Goal: Task Accomplishment & Management: Manage account settings

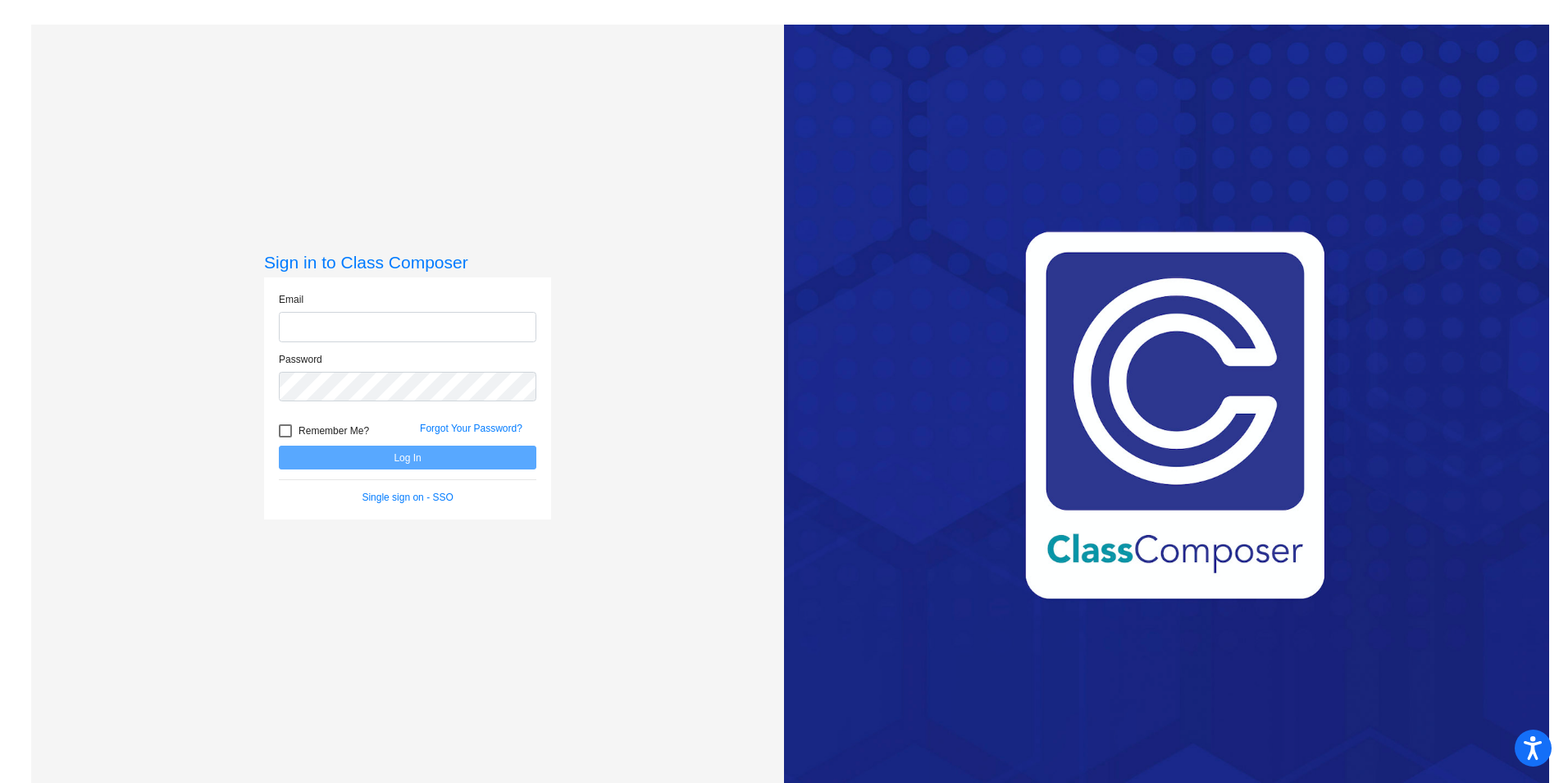
type input "[EMAIL_ADDRESS][DOMAIN_NAME]"
click at [436, 461] on button "Log In" at bounding box center [407, 458] width 258 height 24
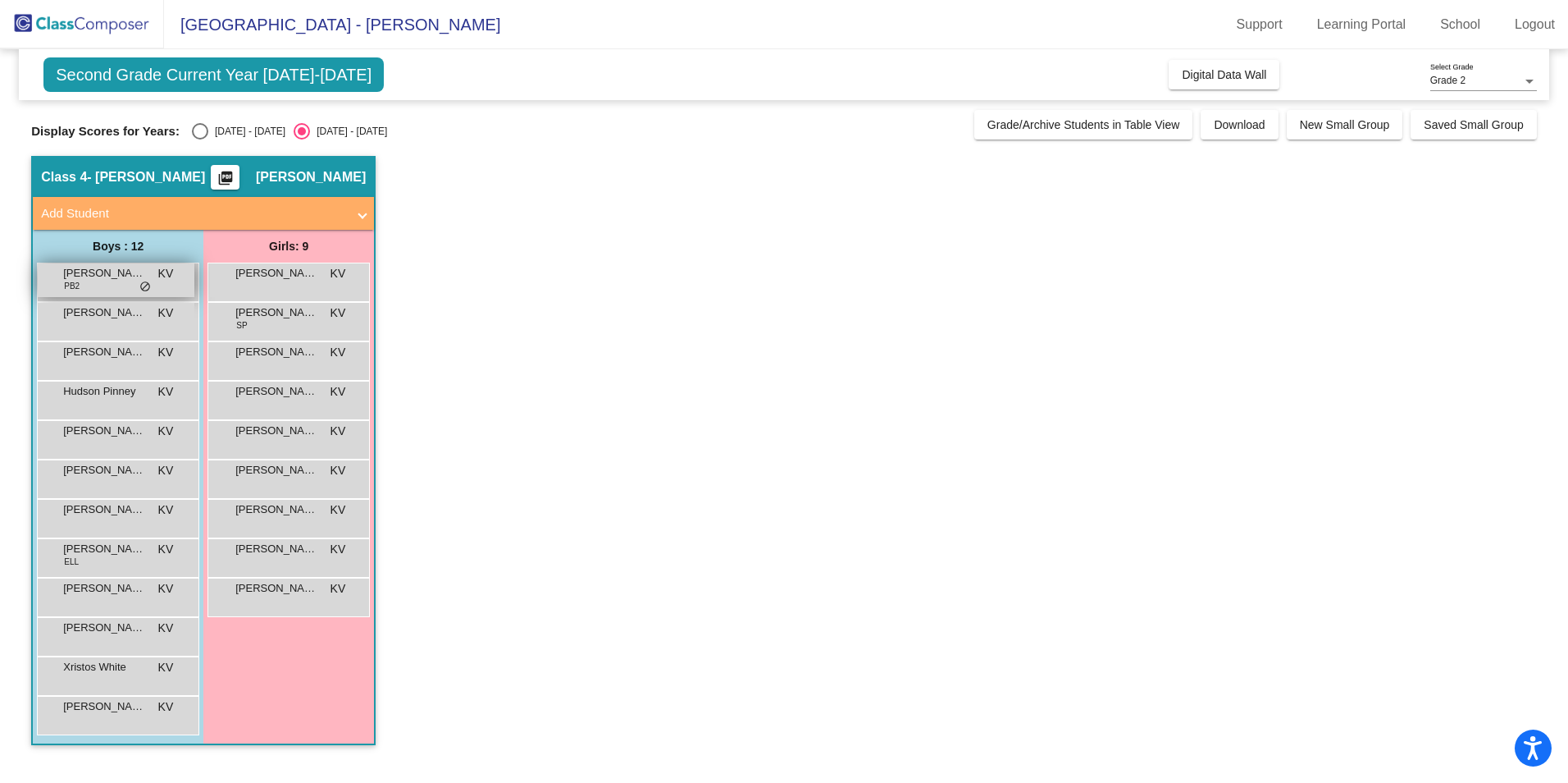
click at [135, 280] on span "[PERSON_NAME]" at bounding box center [103, 274] width 82 height 17
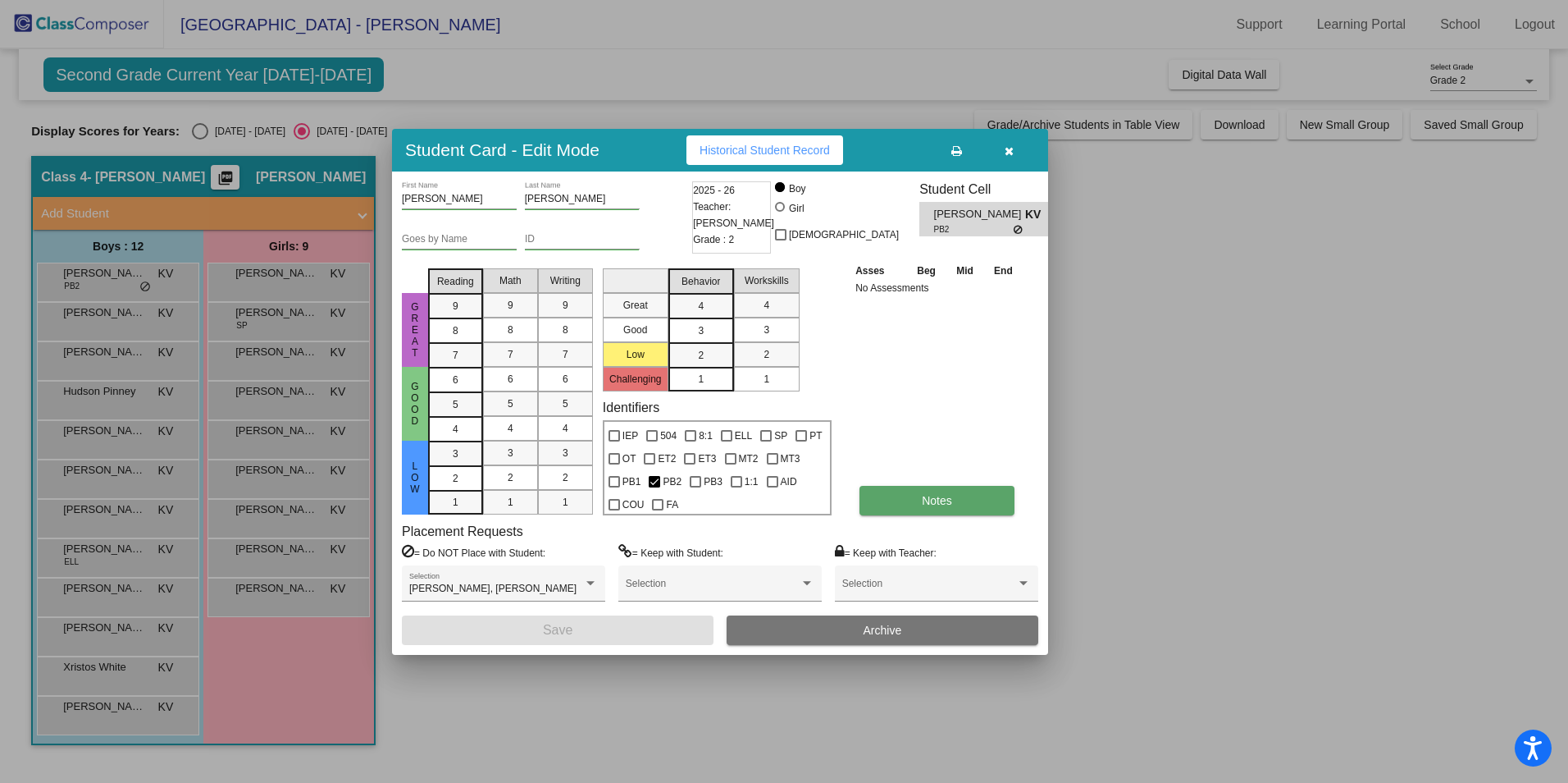
click at [958, 508] on button "Notes" at bounding box center [937, 501] width 155 height 30
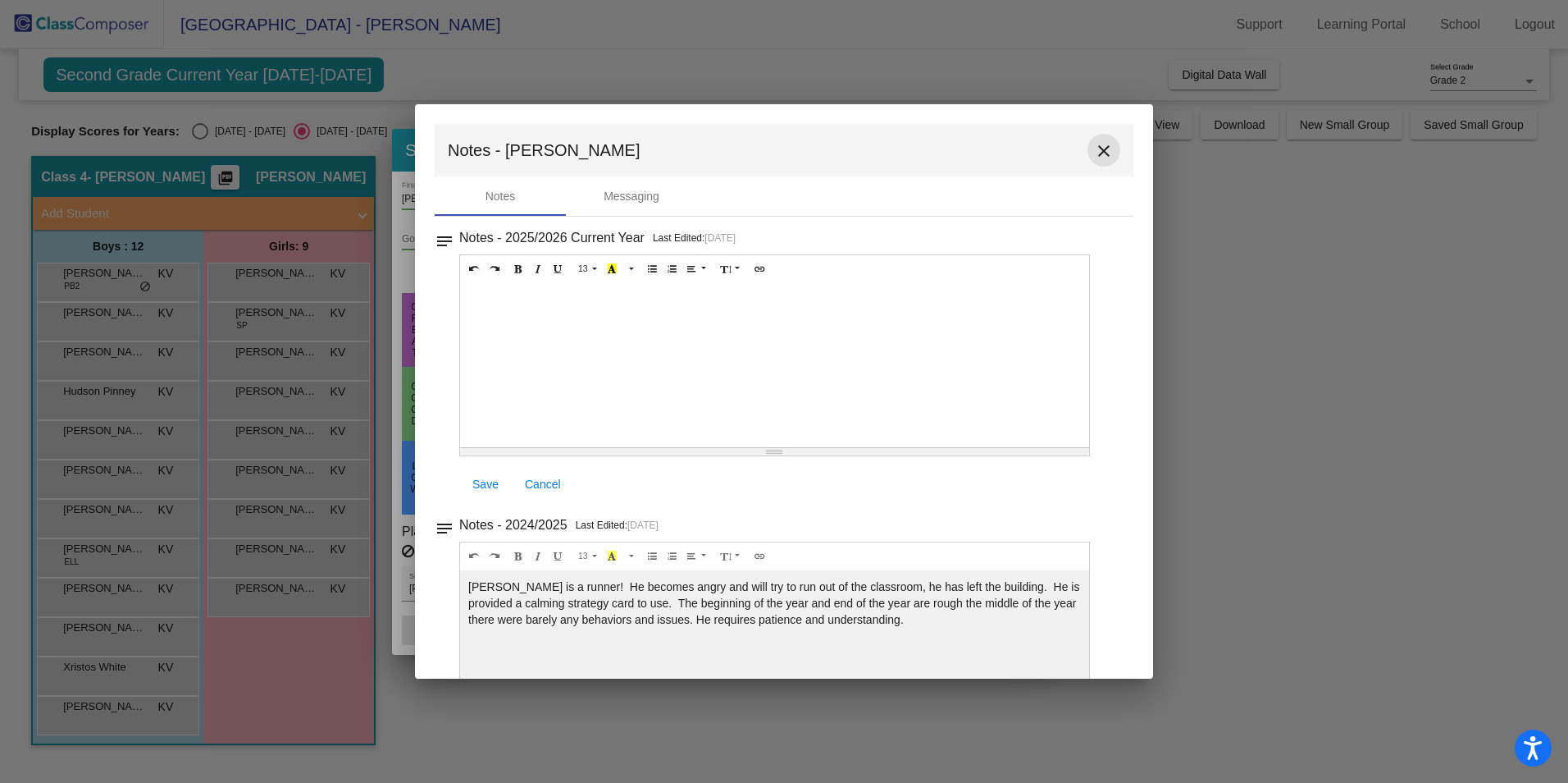
click at [1101, 157] on mat-icon "close" at bounding box center [1103, 151] width 19 height 19
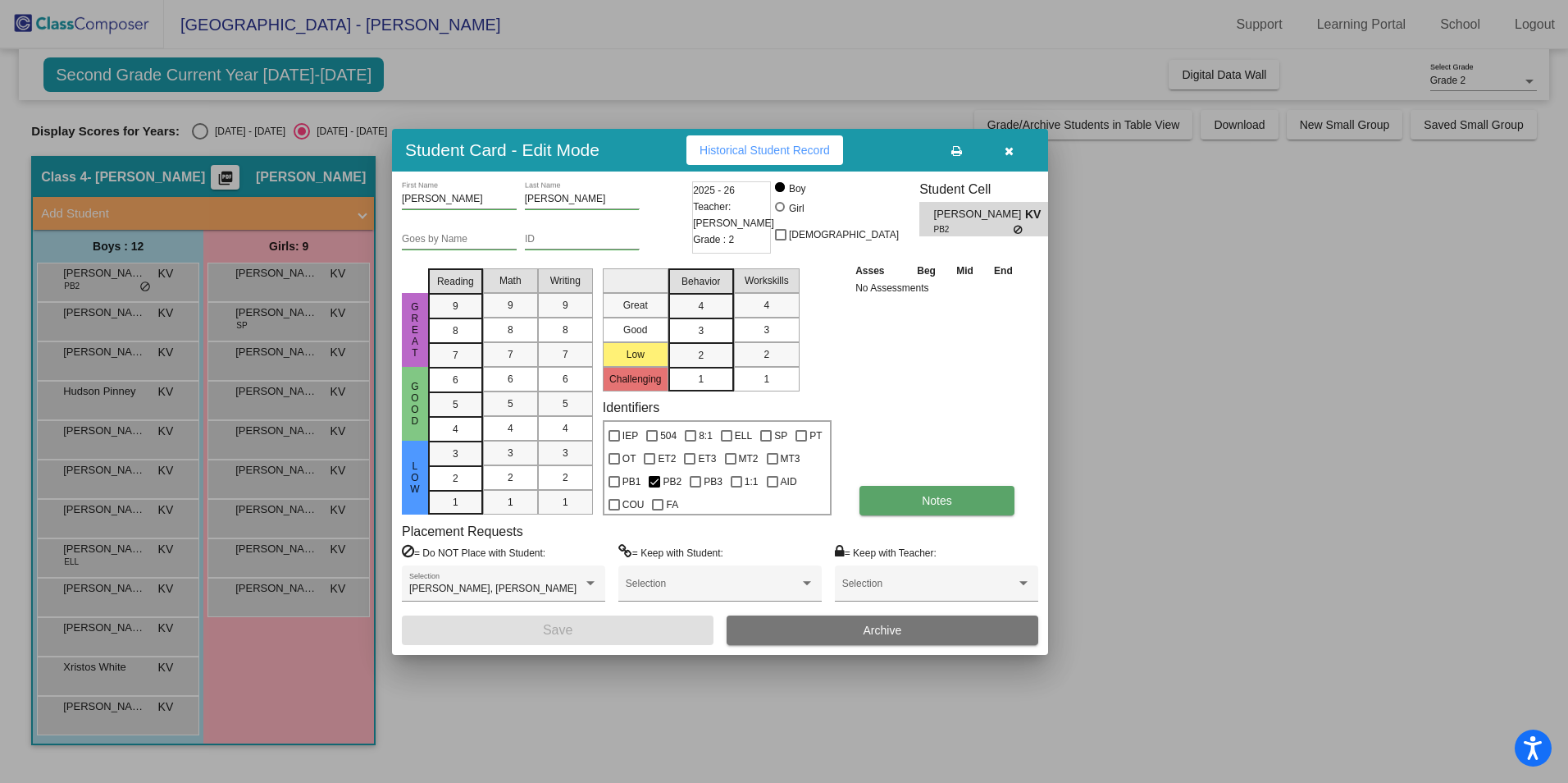
click at [950, 500] on span "Notes" at bounding box center [937, 500] width 30 height 13
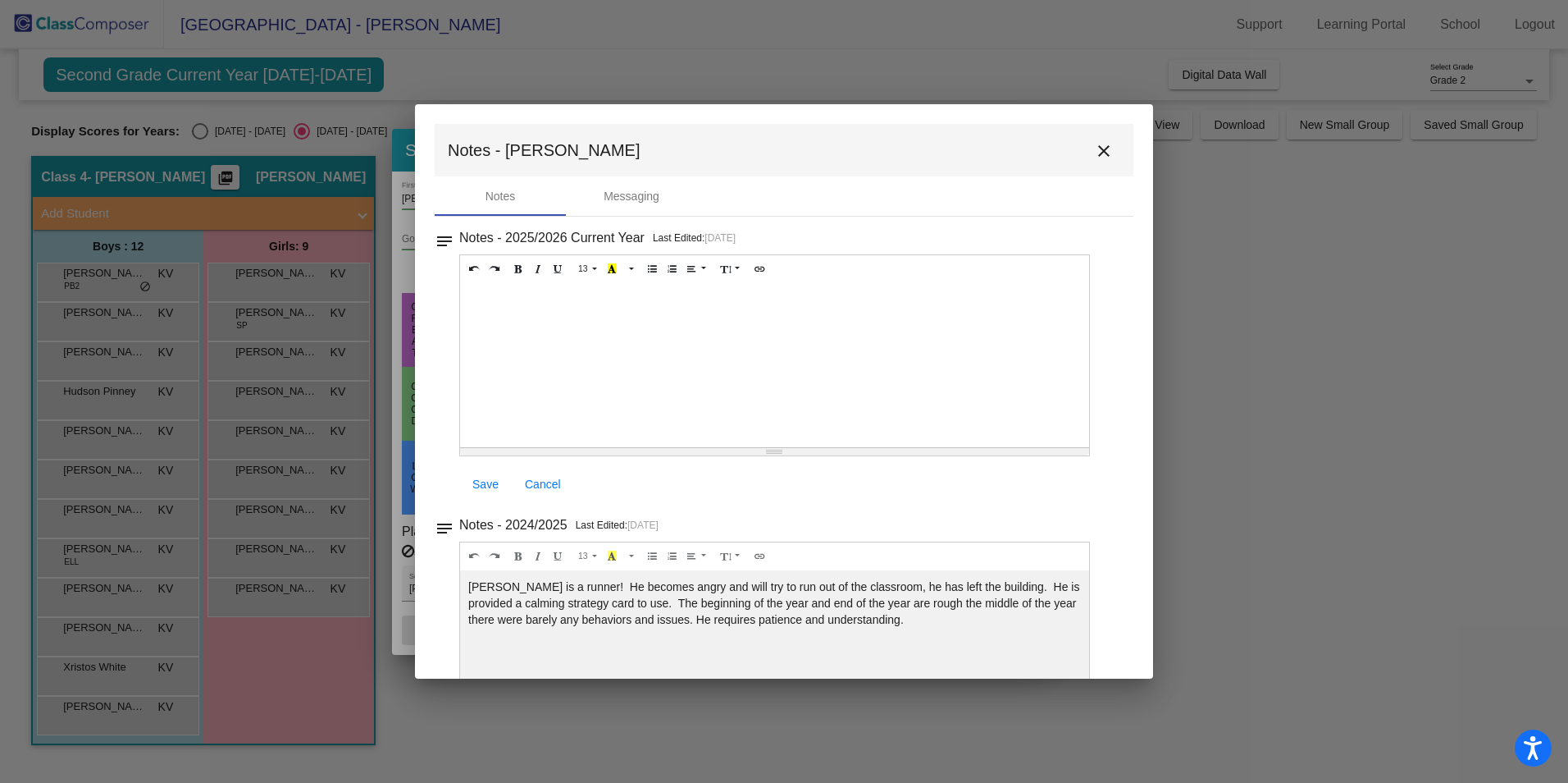
click at [1094, 152] on mat-icon "close" at bounding box center [1103, 151] width 19 height 19
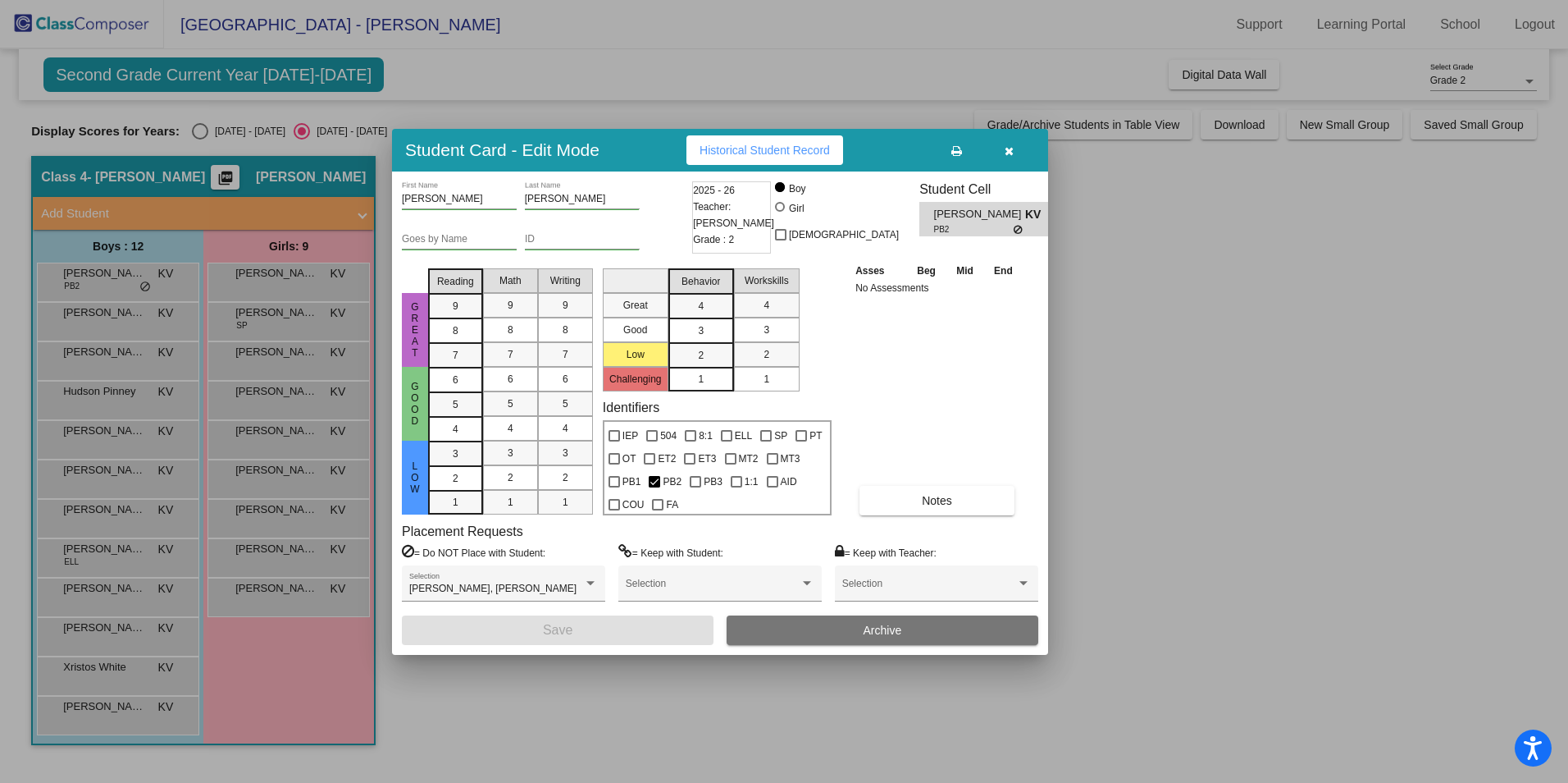
click at [1007, 149] on icon "button" at bounding box center [1009, 151] width 9 height 11
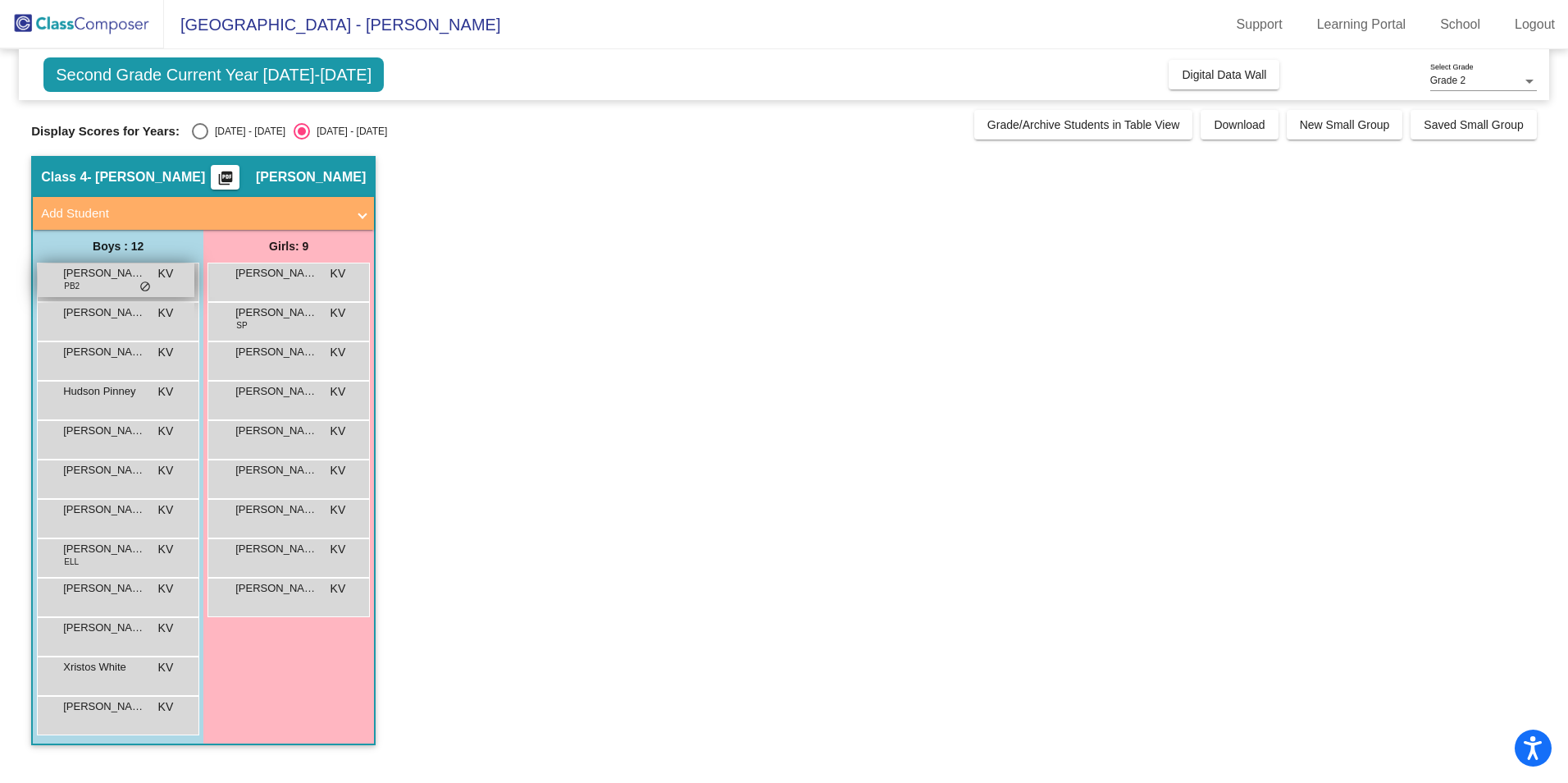
click at [98, 283] on div "[PERSON_NAME] PB2 KV lock do_not_disturb_alt" at bounding box center [116, 280] width 157 height 33
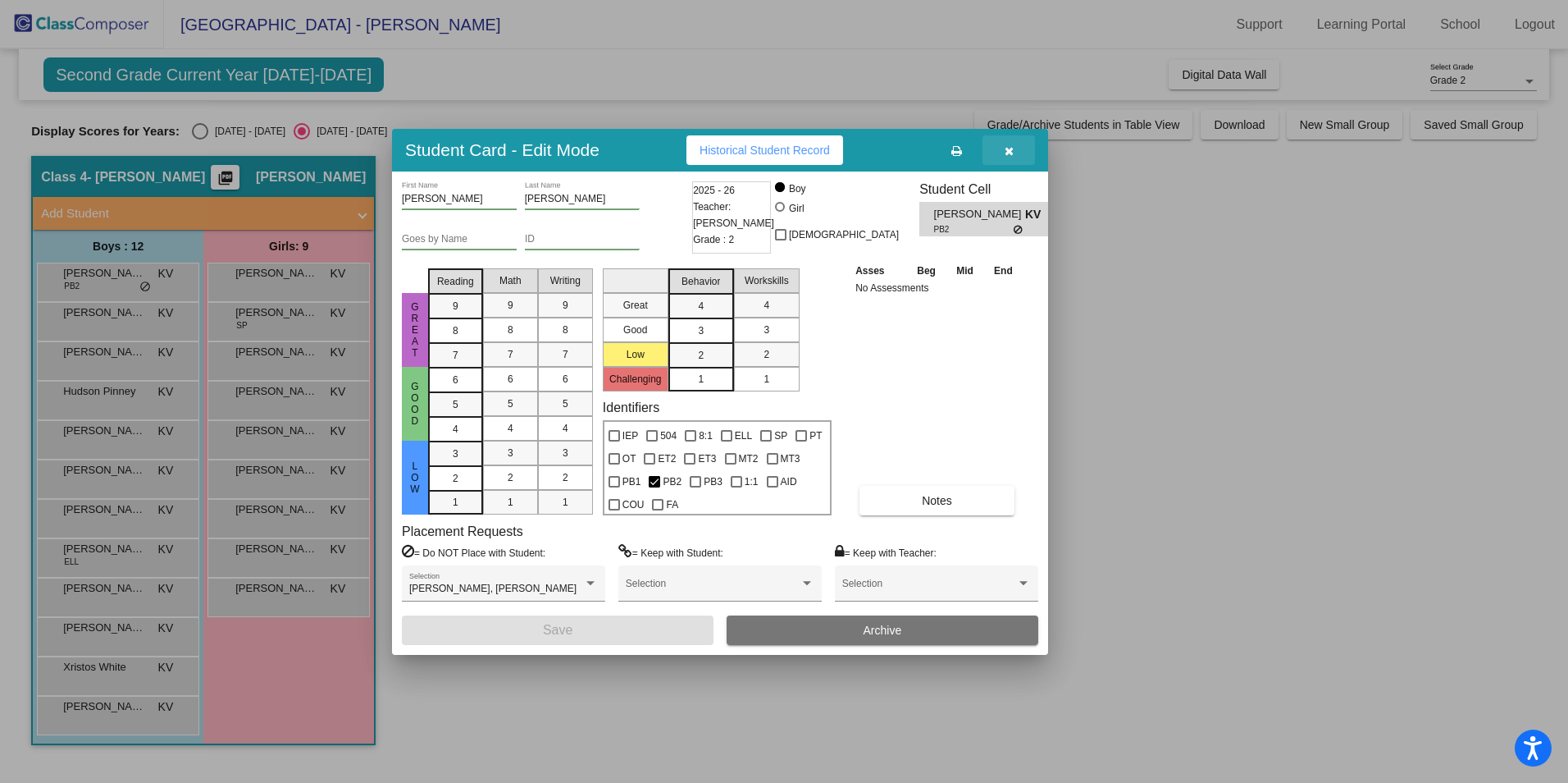
click at [1005, 148] on icon "button" at bounding box center [1009, 151] width 9 height 11
